Goal: Answer question/provide support: Share knowledge or assist other users

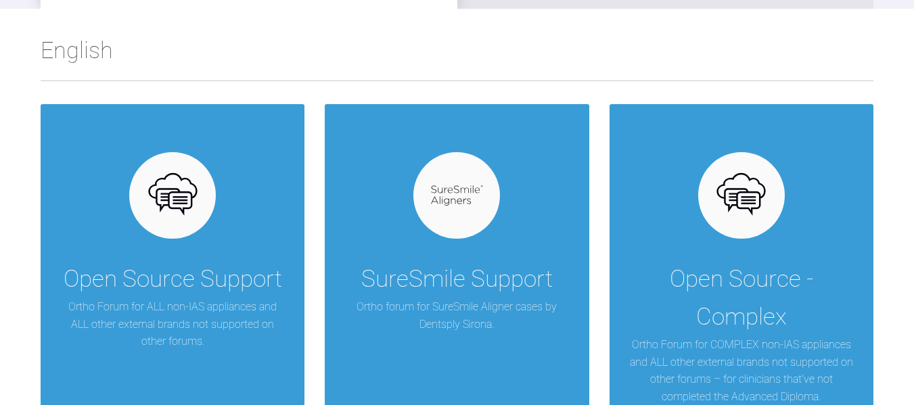
scroll to position [271, 0]
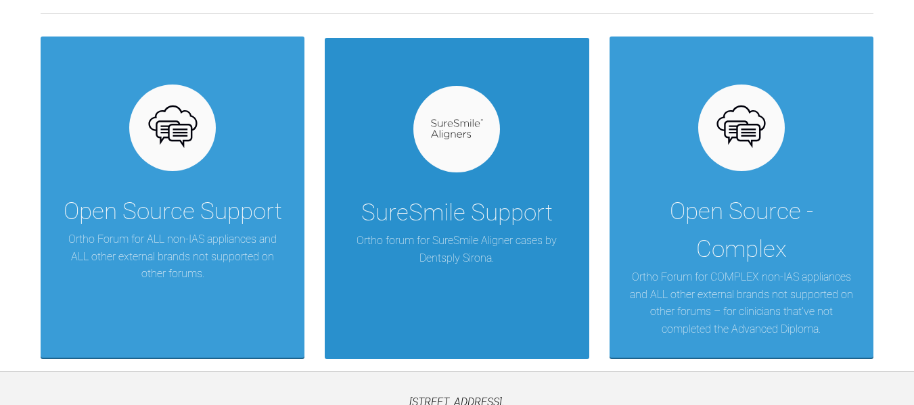
click at [457, 141] on div at bounding box center [456, 129] width 87 height 87
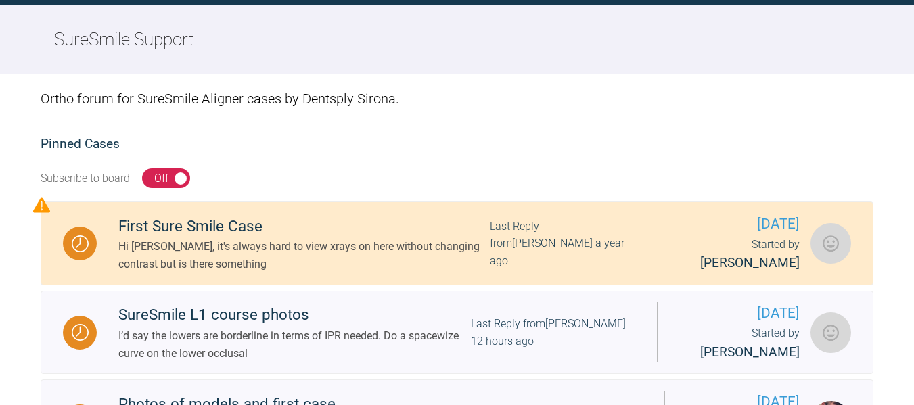
scroll to position [271, 0]
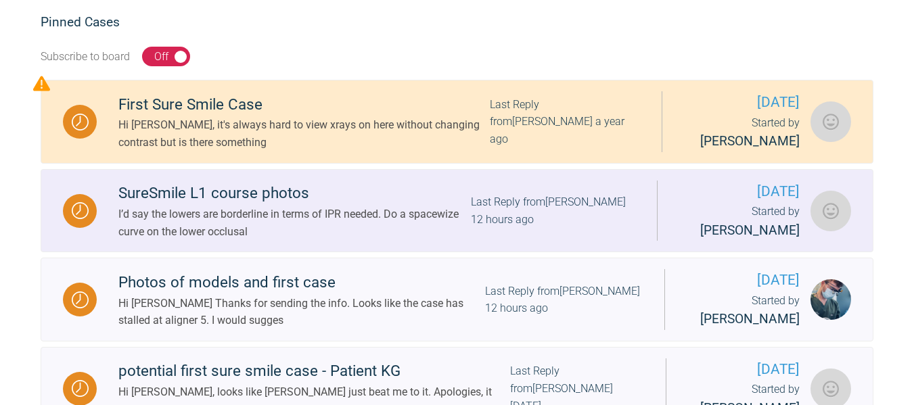
click at [175, 199] on div "SureSmile L1 course photos" at bounding box center [294, 193] width 353 height 24
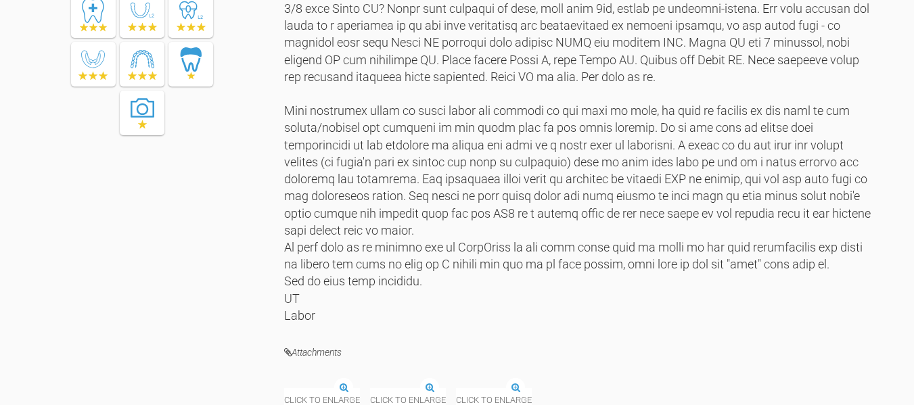
scroll to position [2165, 0]
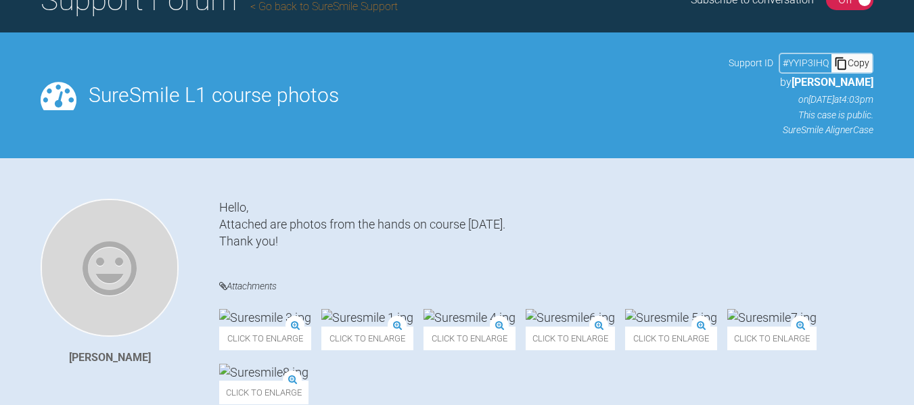
scroll to position [0, 0]
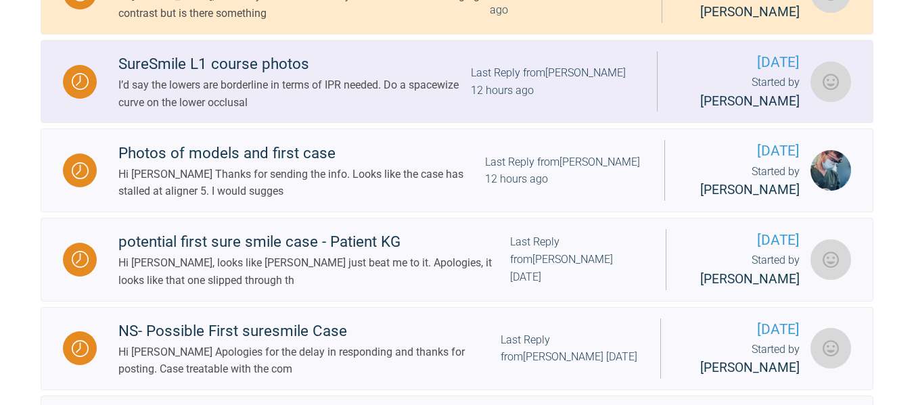
scroll to position [420, 0]
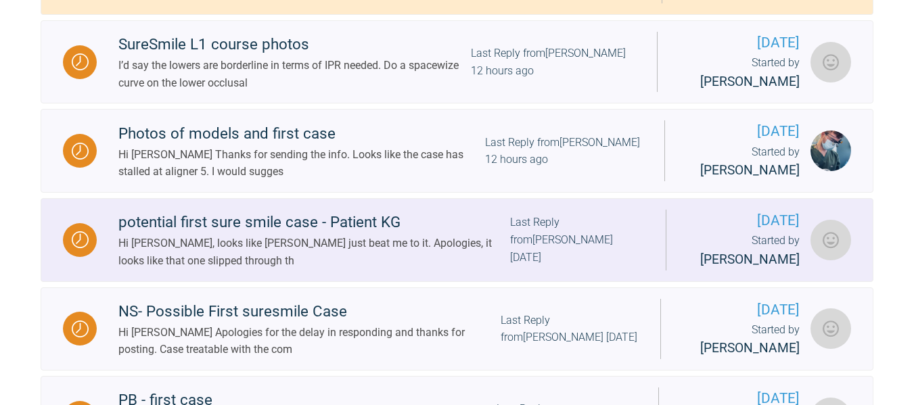
click at [190, 235] on div "potential first sure smile case - Patient KG" at bounding box center [314, 222] width 392 height 24
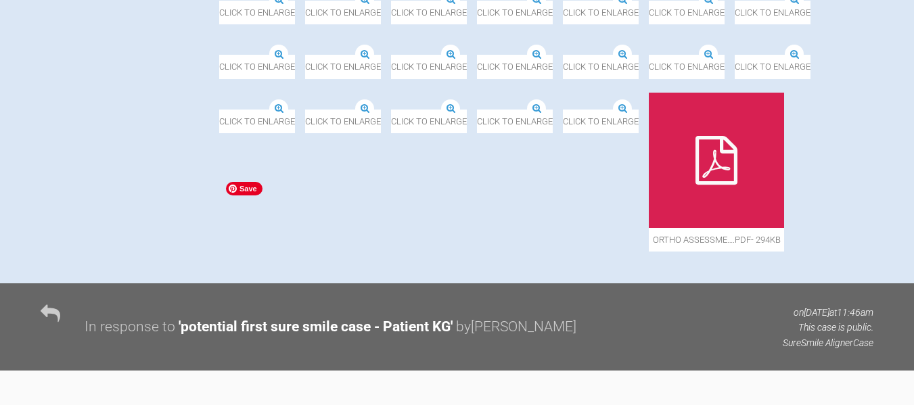
scroll to position [487, 0]
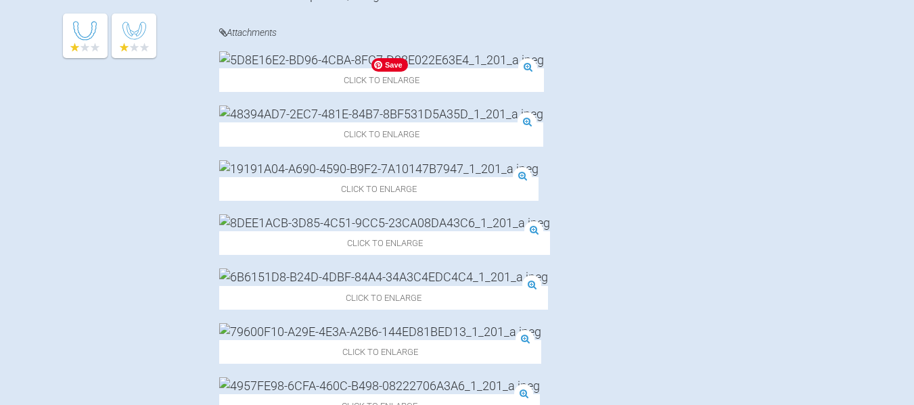
click at [424, 122] on img at bounding box center [381, 114] width 324 height 17
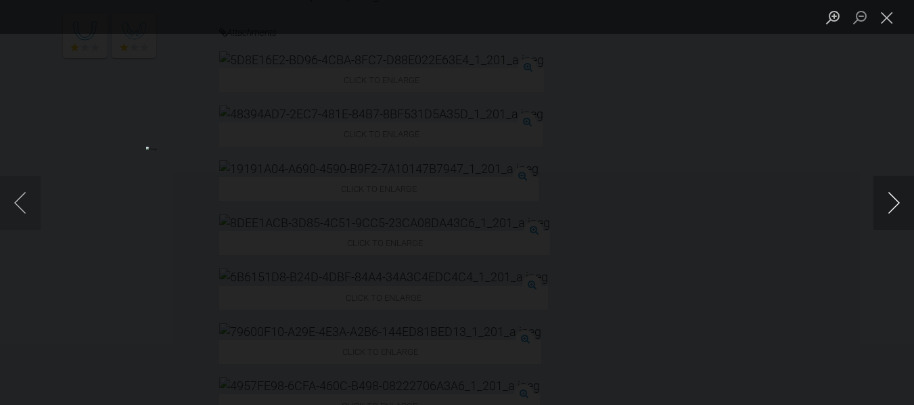
click at [901, 200] on button "Next image" at bounding box center [894, 203] width 41 height 54
click at [884, 11] on button "Close lightbox" at bounding box center [887, 17] width 27 height 24
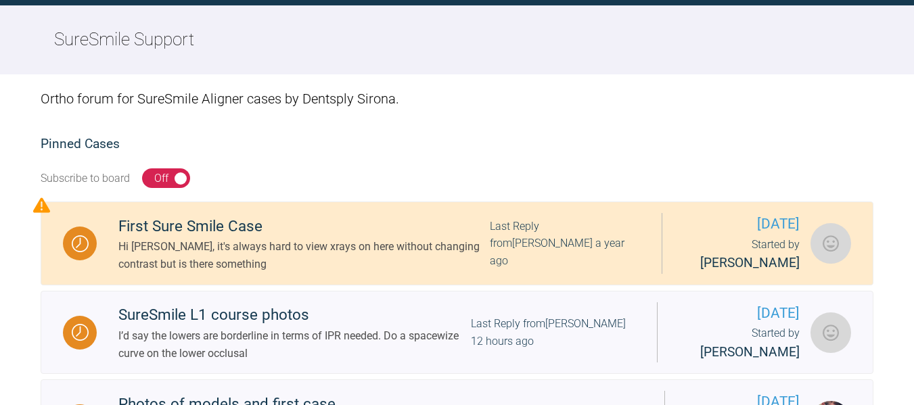
scroll to position [487, 0]
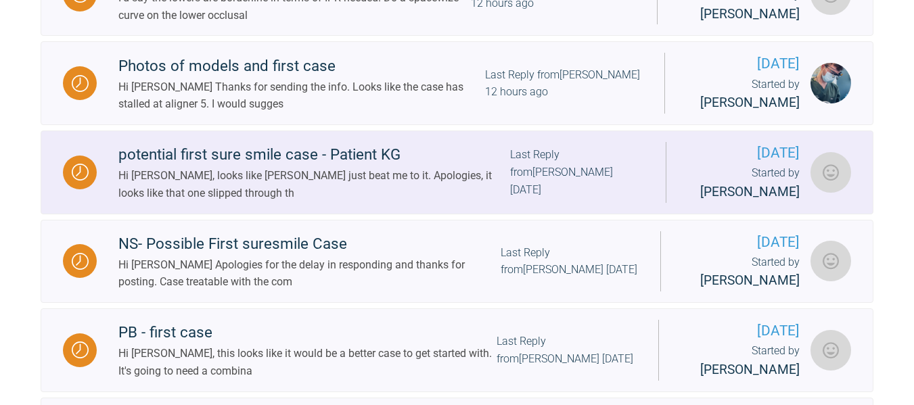
click at [228, 165] on div "potential first sure smile case - Patient KG" at bounding box center [314, 155] width 392 height 24
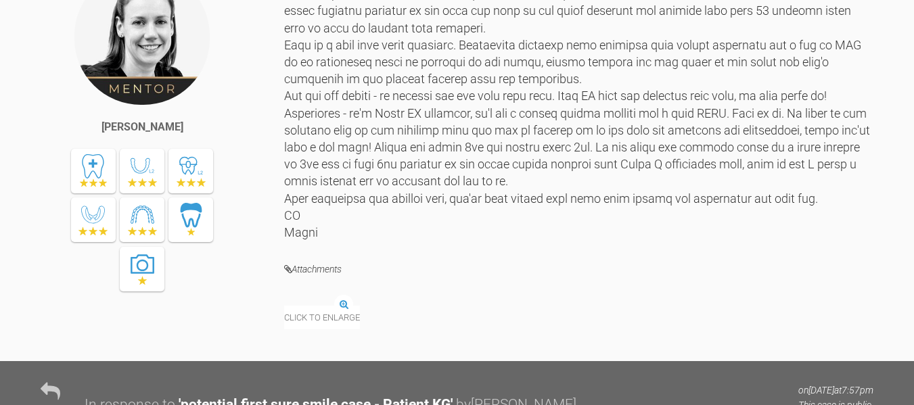
scroll to position [1029, 0]
